Goal: Information Seeking & Learning: Learn about a topic

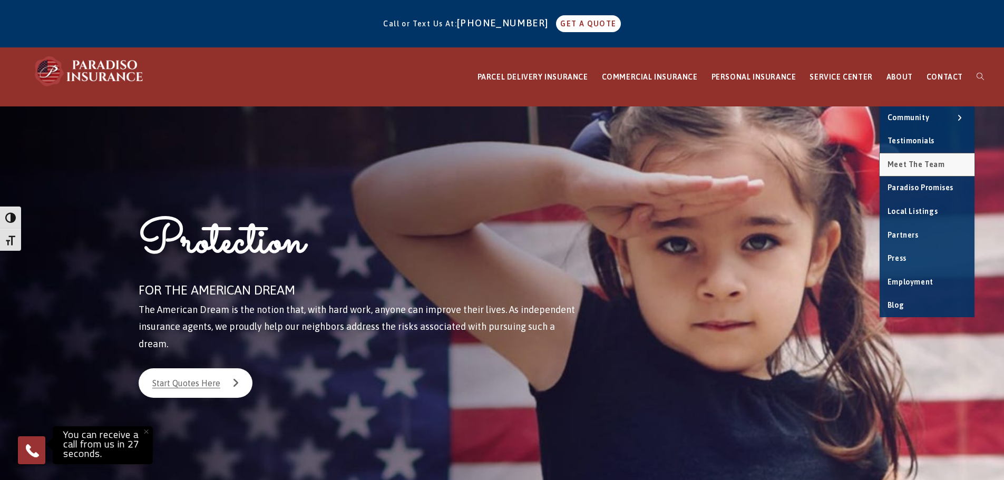
click at [921, 166] on span "Meet the Team" at bounding box center [916, 164] width 57 height 8
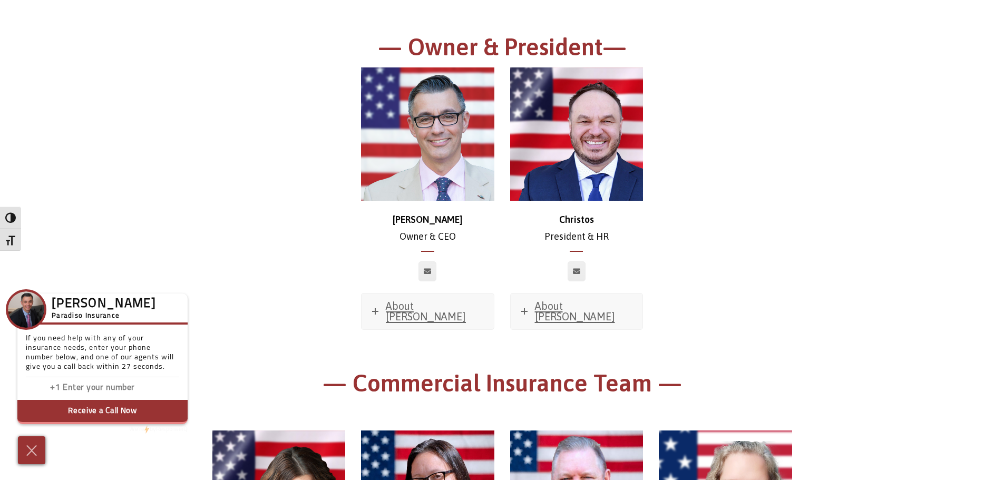
scroll to position [158, 0]
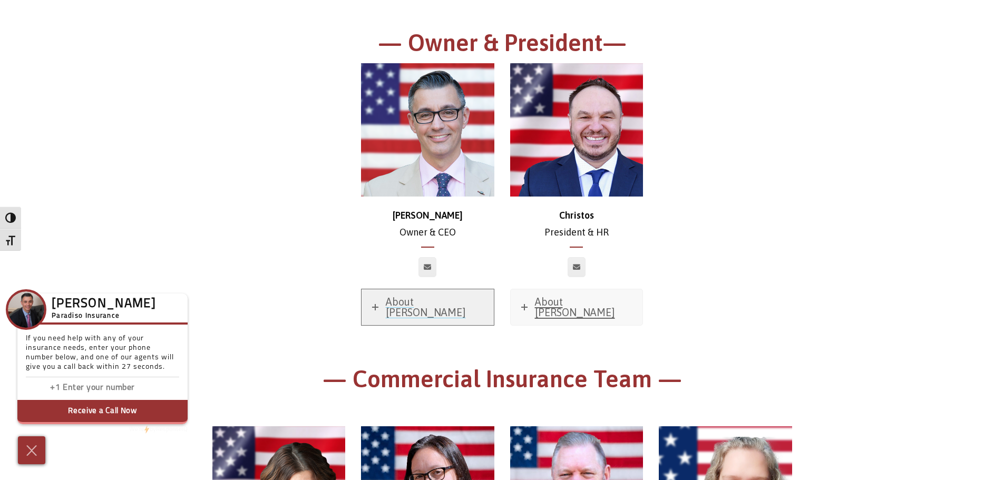
click at [420, 298] on span "About Chris" at bounding box center [426, 307] width 80 height 23
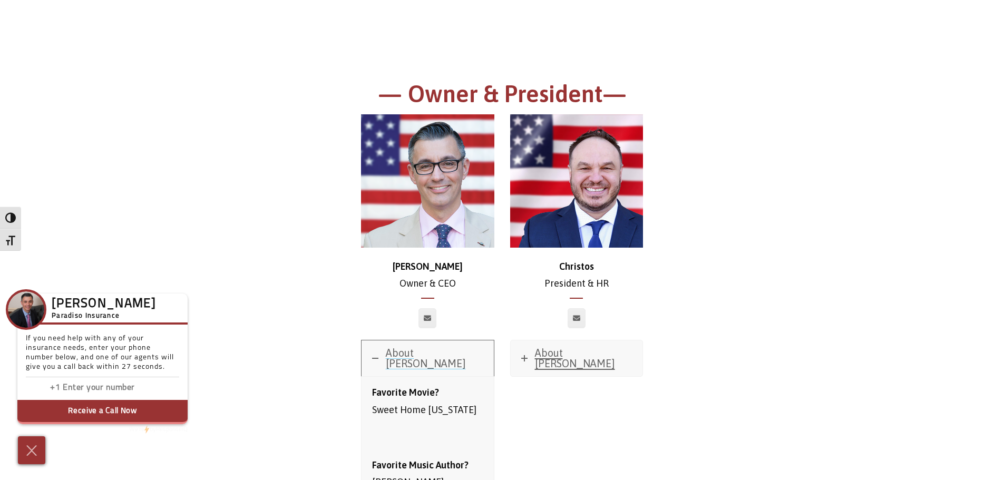
scroll to position [105, 0]
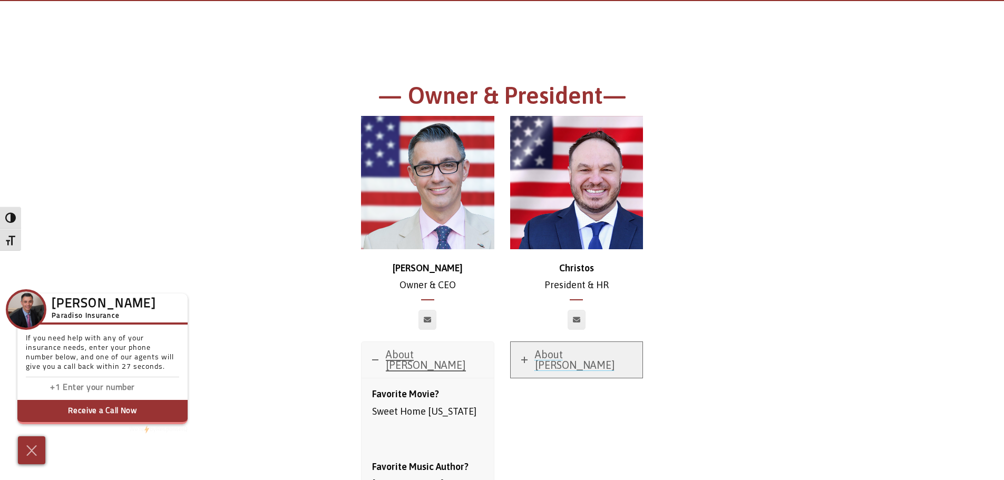
click at [578, 352] on span "About [PERSON_NAME]" at bounding box center [575, 359] width 80 height 23
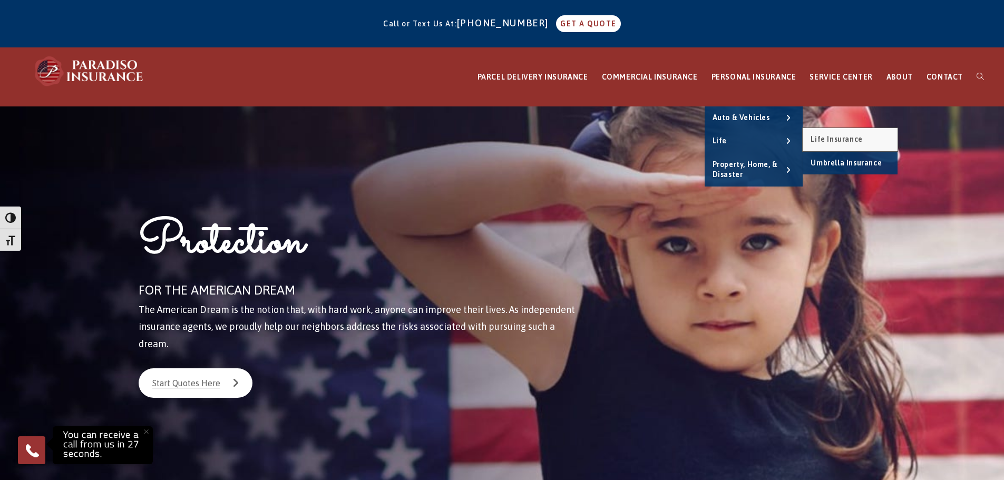
click at [860, 137] on span "Life Insurance" at bounding box center [837, 139] width 52 height 8
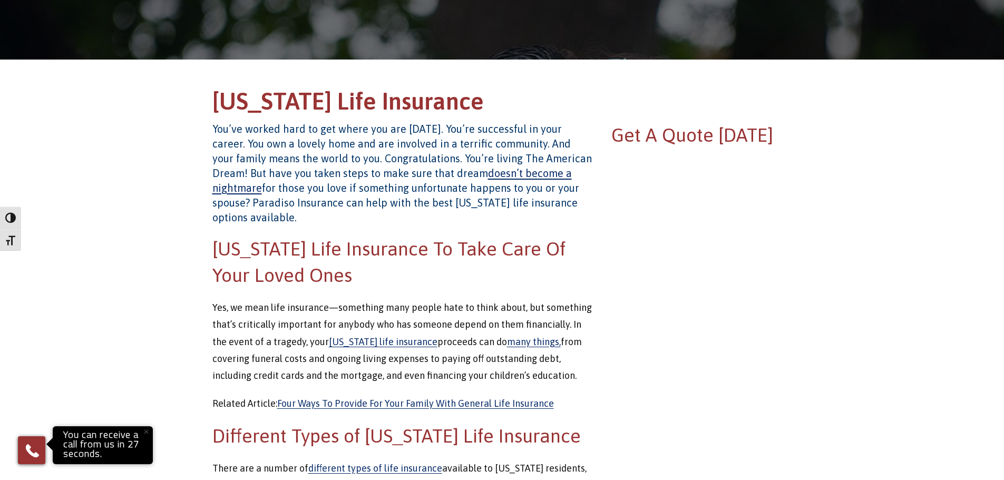
scroll to position [42, 0]
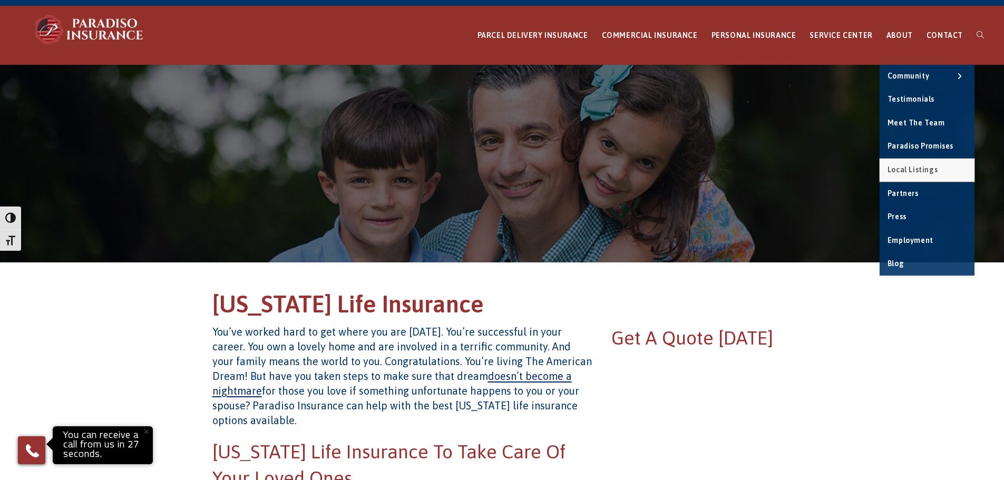
click at [909, 173] on span "Local Listings" at bounding box center [913, 170] width 50 height 8
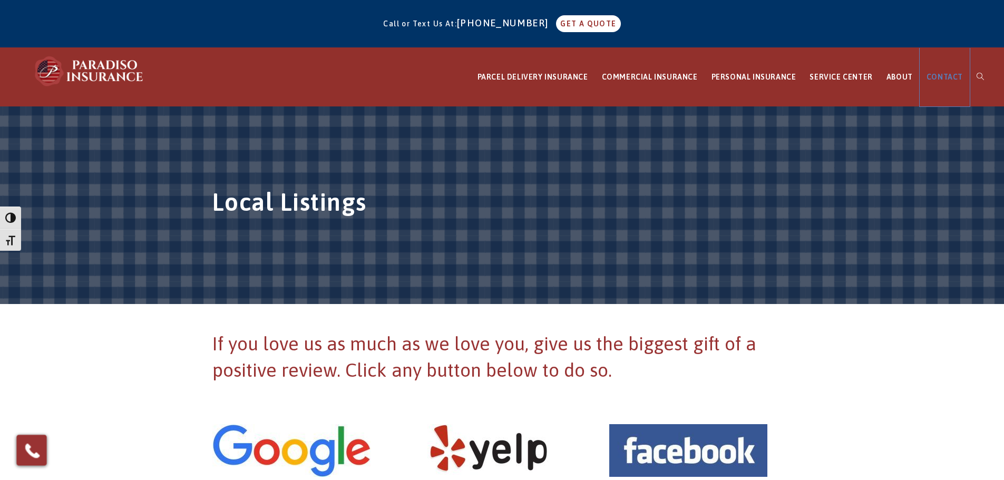
click at [932, 73] on span "CONTACT" at bounding box center [945, 77] width 36 height 8
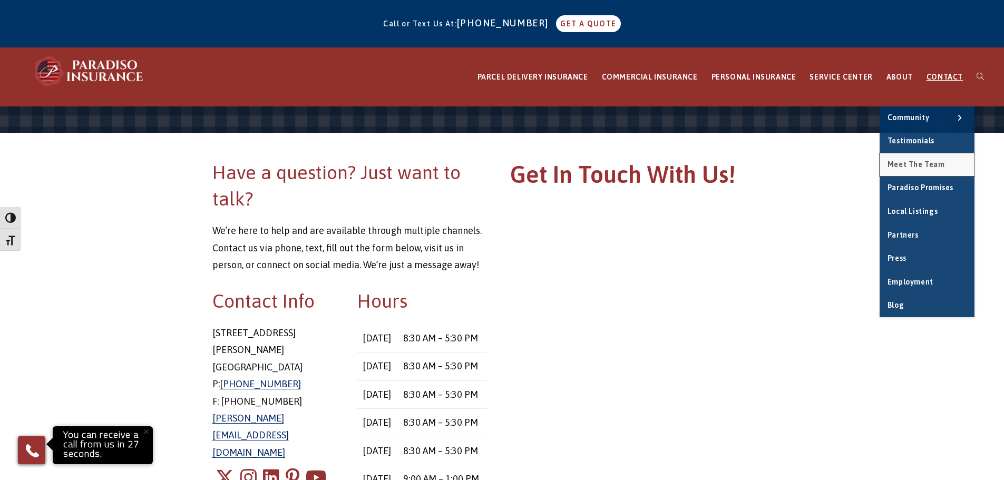
click at [915, 162] on span "Meet the Team" at bounding box center [916, 164] width 57 height 8
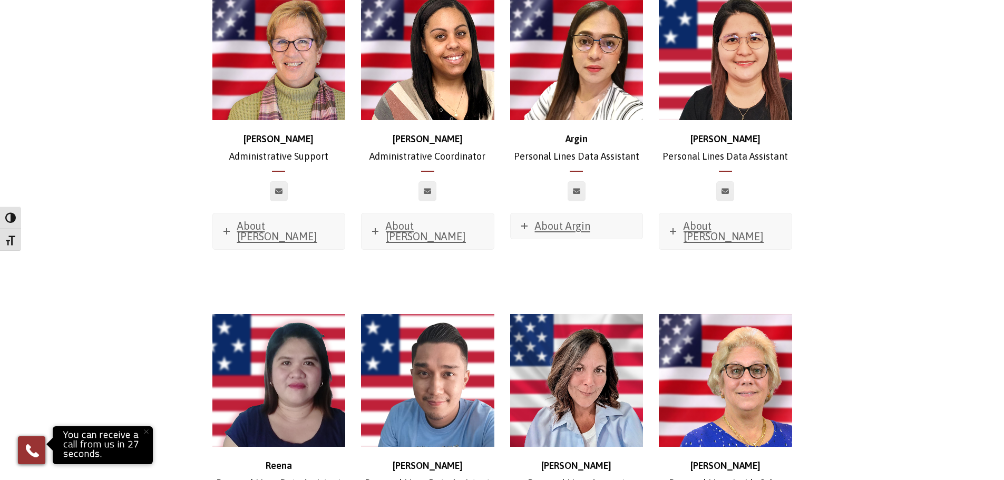
scroll to position [4113, 0]
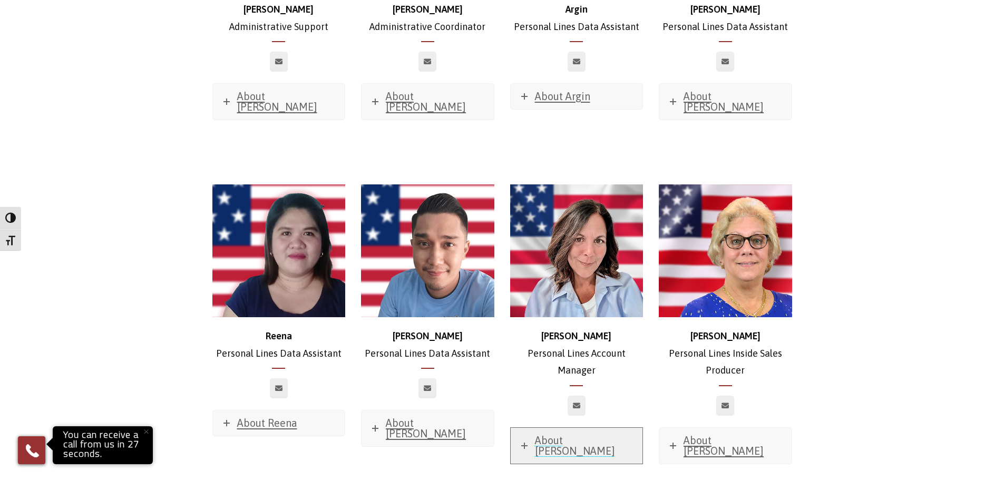
click at [577, 434] on span "About Mary" at bounding box center [575, 445] width 80 height 23
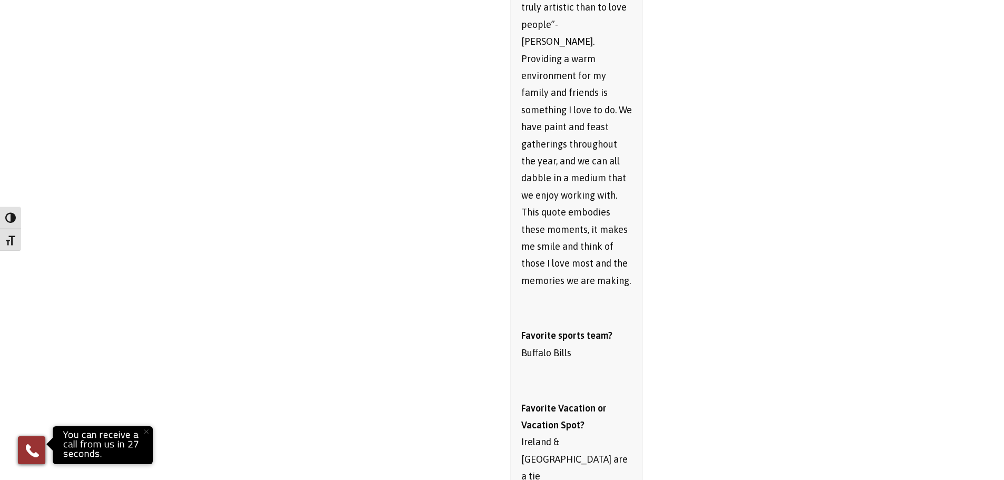
scroll to position [5062, 0]
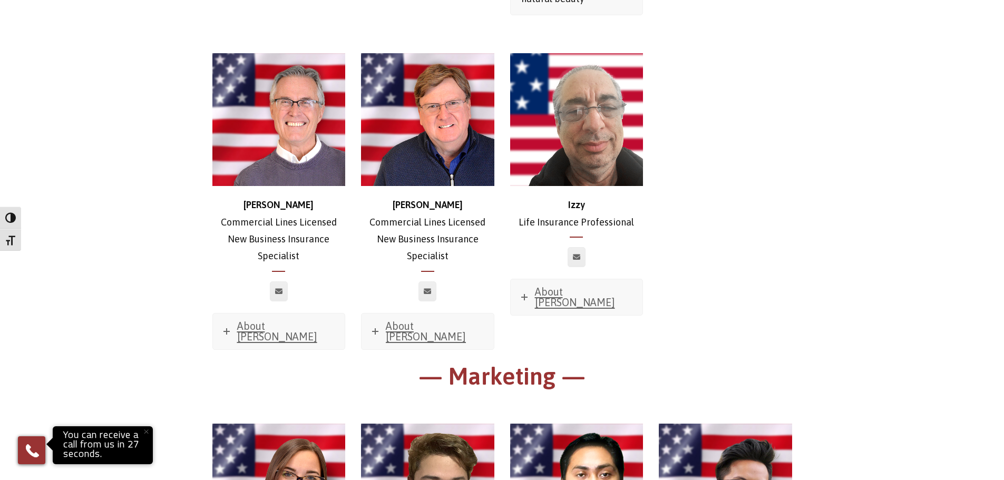
scroll to position [6222, 0]
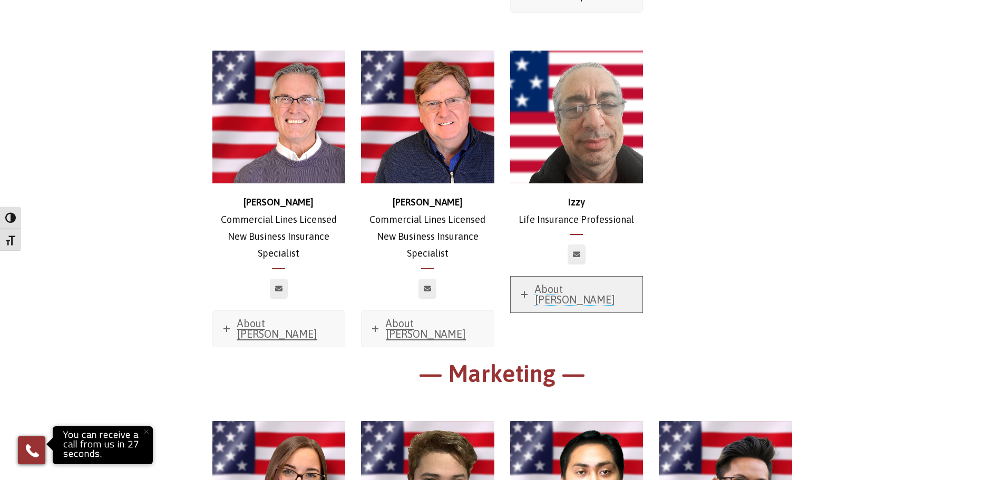
click at [556, 283] on span "About Izzy" at bounding box center [575, 294] width 80 height 23
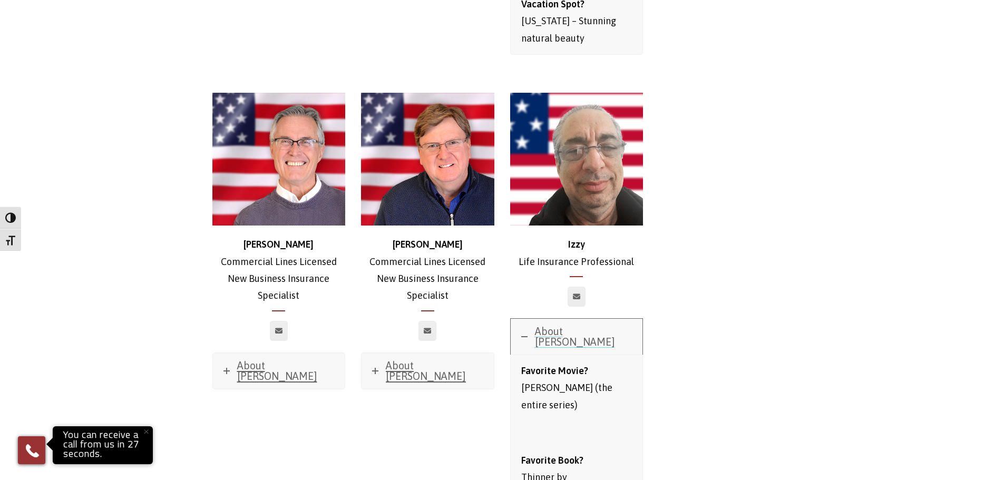
scroll to position [6011, 0]
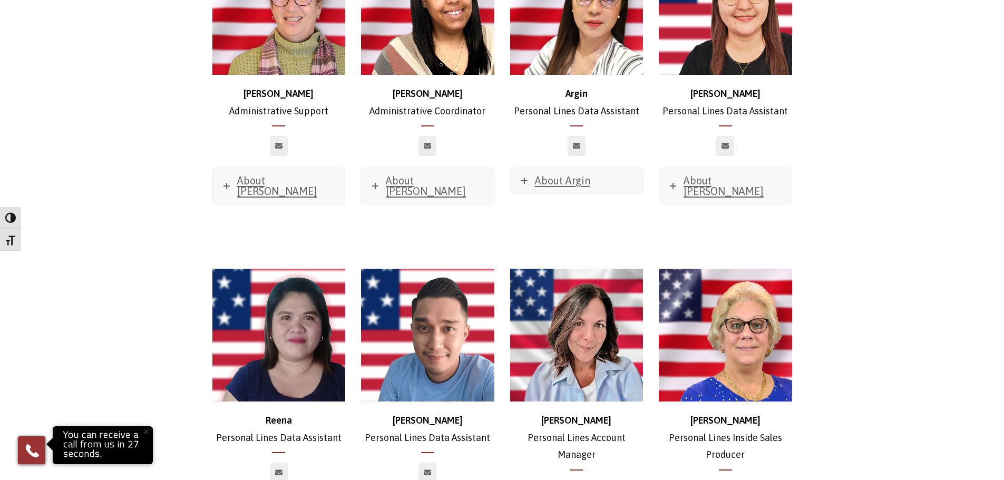
scroll to position [0, 0]
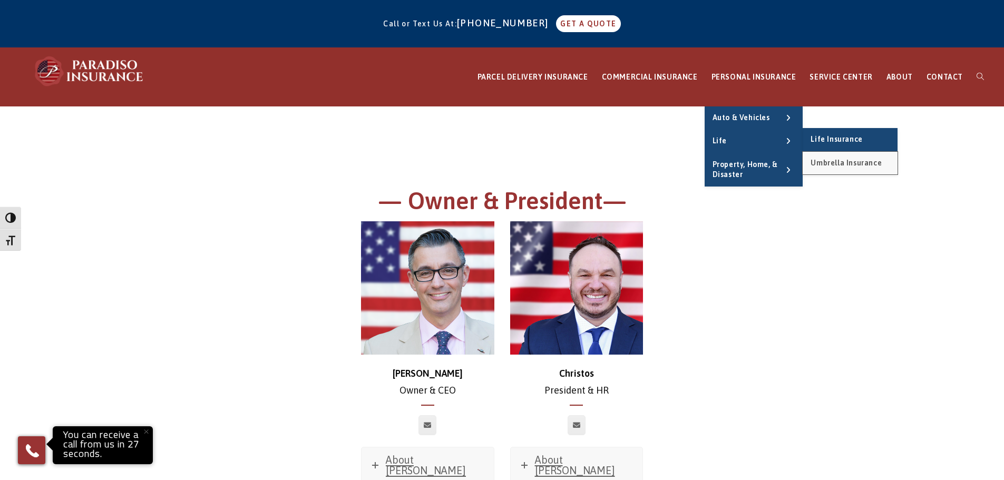
click at [839, 160] on span "Umbrella Insurance" at bounding box center [846, 163] width 71 height 8
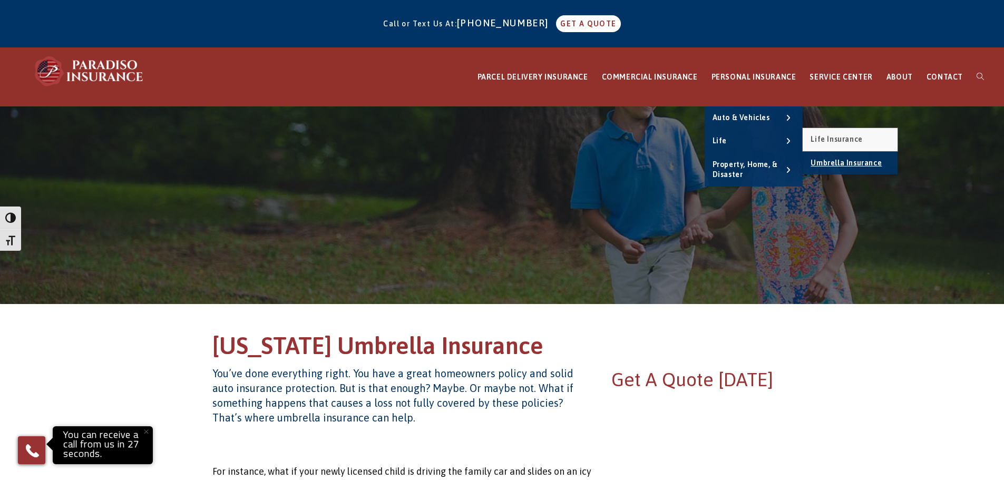
click at [826, 134] on link "Life Insurance" at bounding box center [850, 139] width 95 height 23
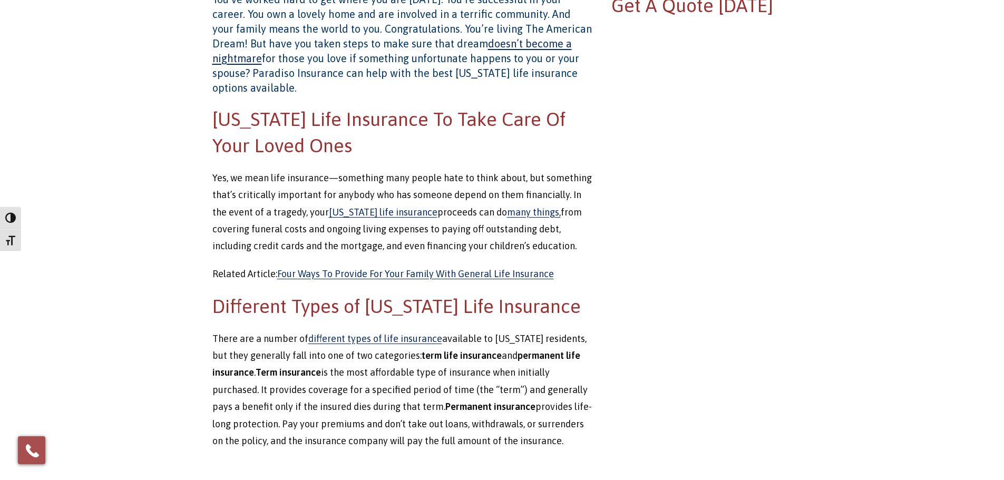
scroll to position [474, 0]
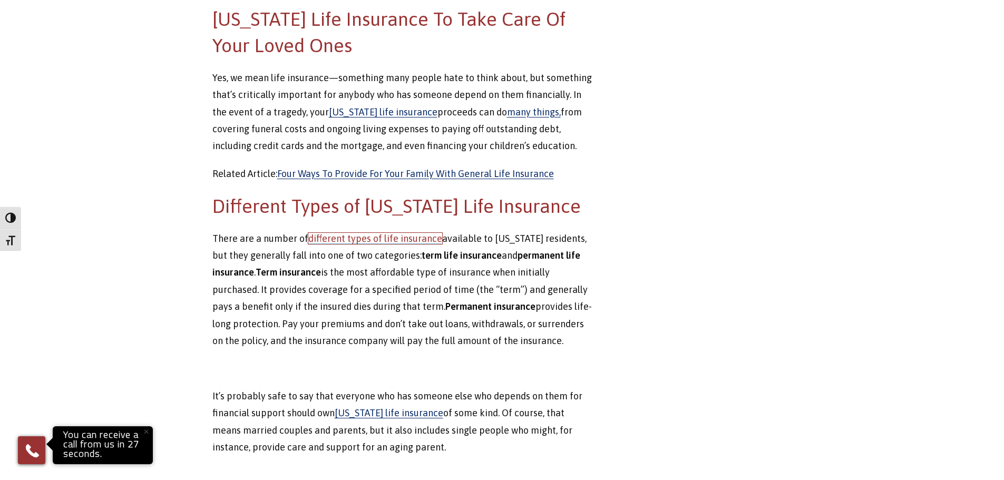
click at [374, 233] on link "different types of life insurance" at bounding box center [375, 238] width 134 height 11
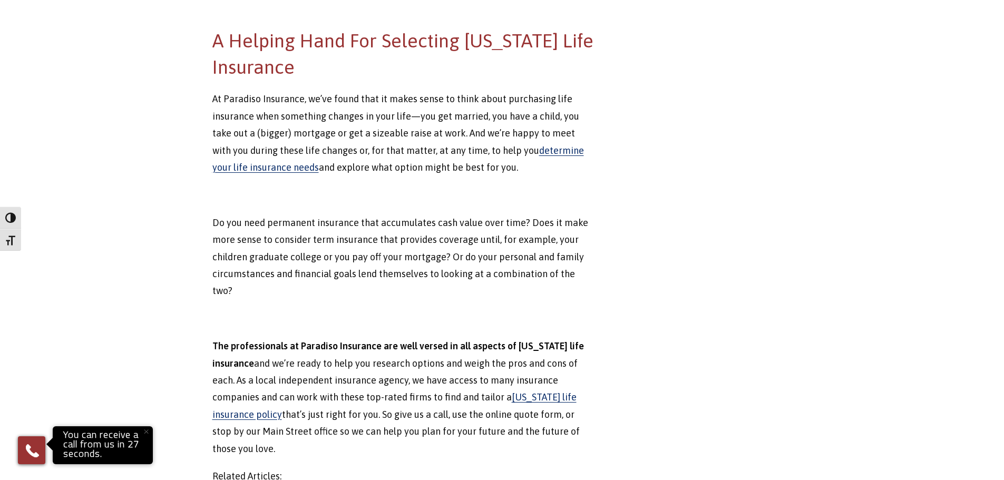
scroll to position [1152, 0]
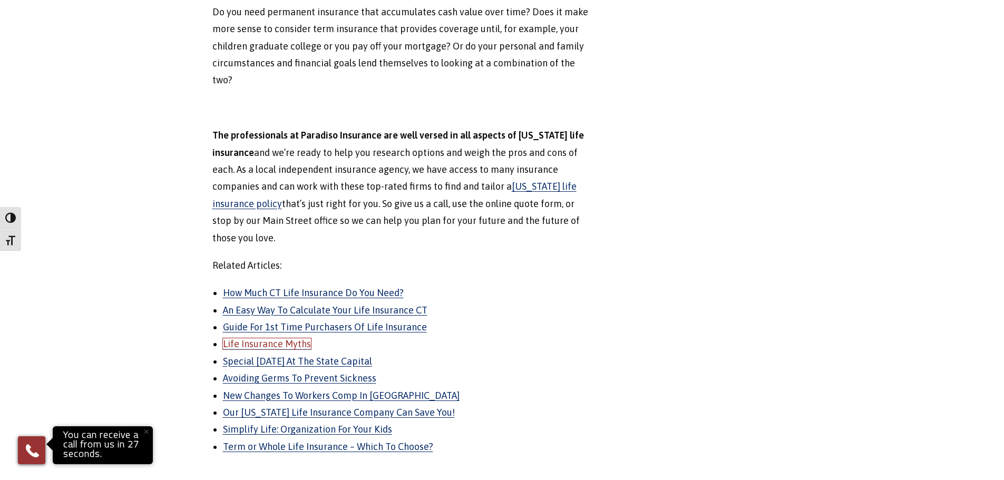
click at [284, 338] on link "Life Insurance Myths" at bounding box center [267, 343] width 88 height 11
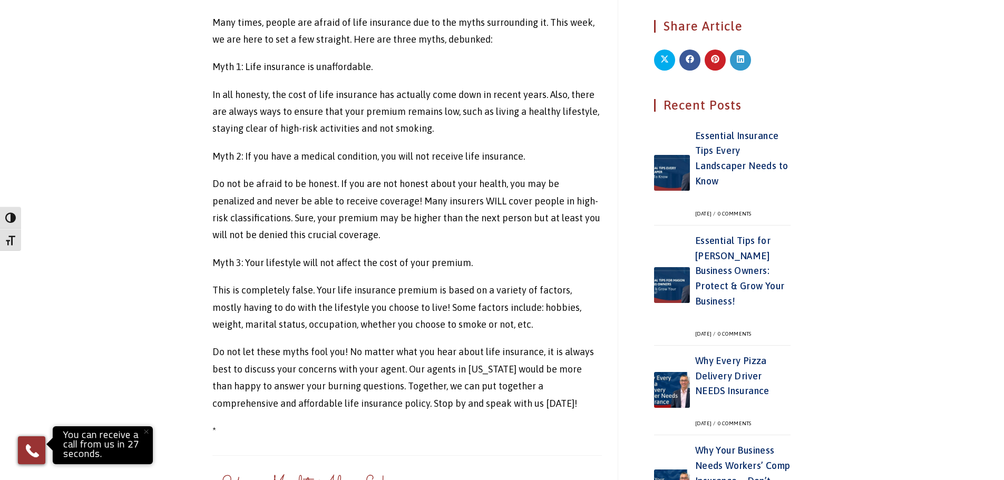
scroll to position [476, 0]
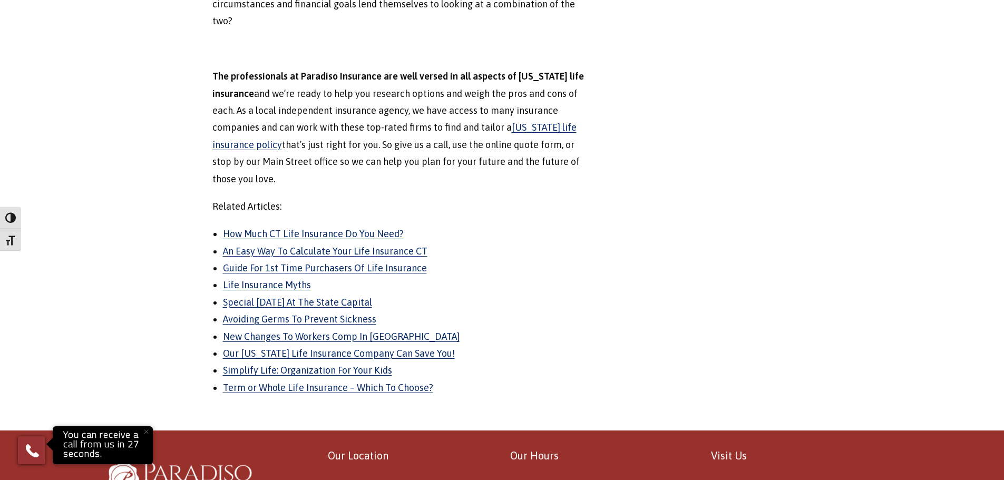
scroll to position [1213, 0]
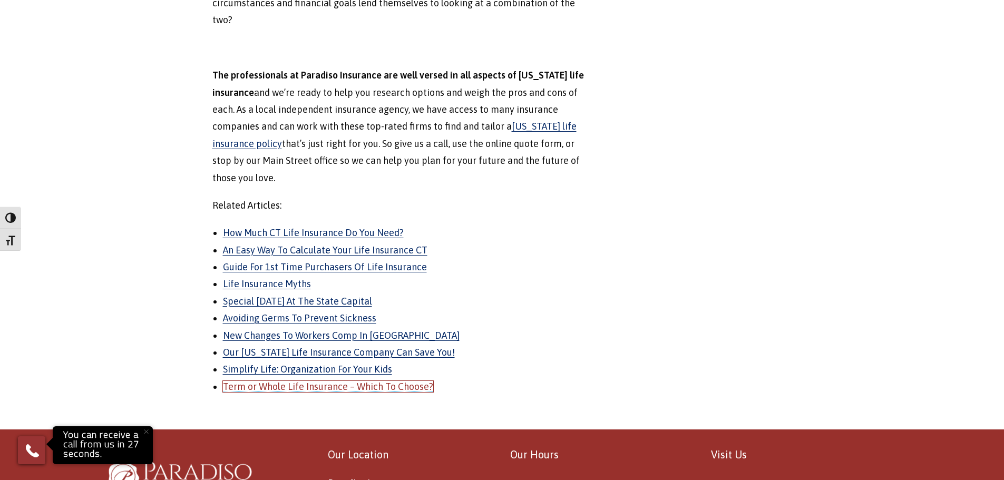
click at [359, 381] on link "Term or Whole Life Insurance – Which To Choose?" at bounding box center [328, 386] width 210 height 11
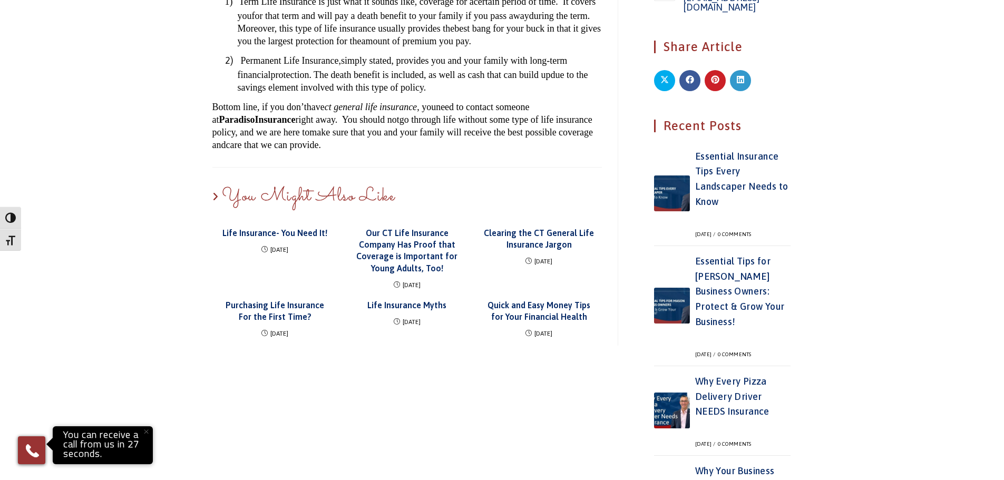
scroll to position [476, 0]
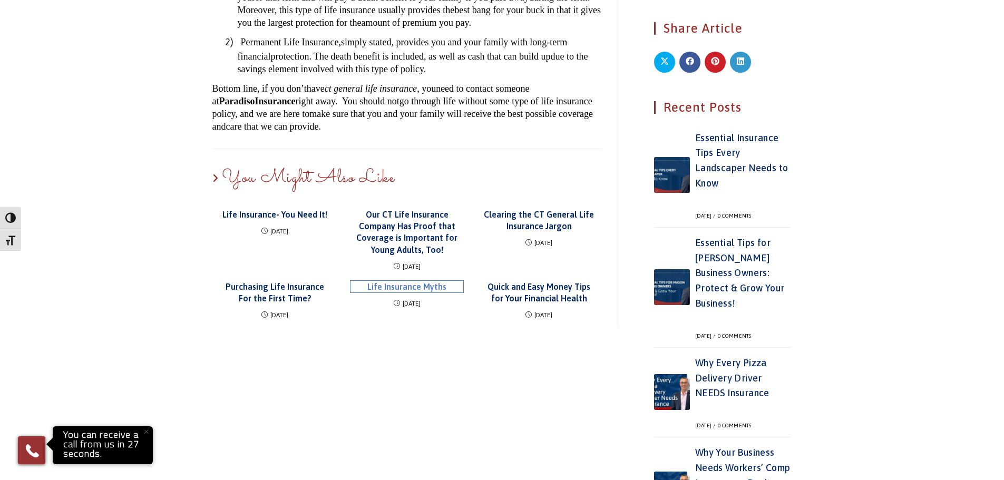
click at [414, 293] on link "Life Insurance Myths" at bounding box center [407, 287] width 113 height 12
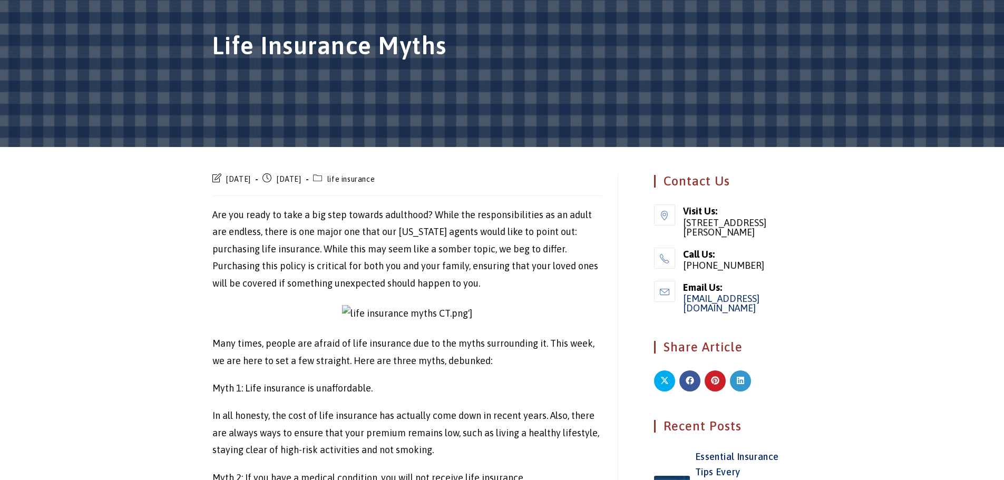
scroll to position [265, 0]
